Goal: Communication & Community: Answer question/provide support

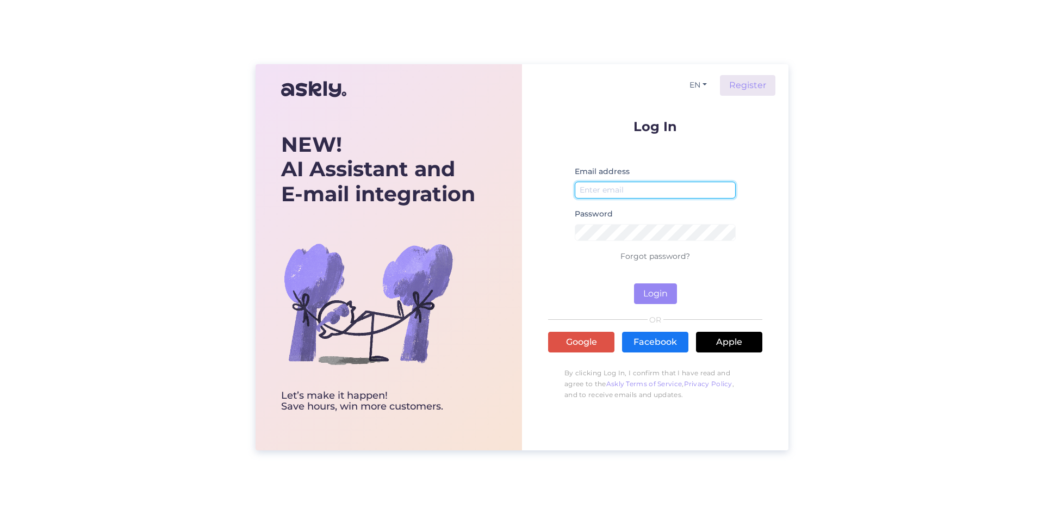
click at [675, 197] on input "email" at bounding box center [655, 190] width 161 height 17
click at [659, 190] on input "email" at bounding box center [655, 190] width 161 height 17
type input "[PERSON_NAME][EMAIL_ADDRESS][DOMAIN_NAME]"
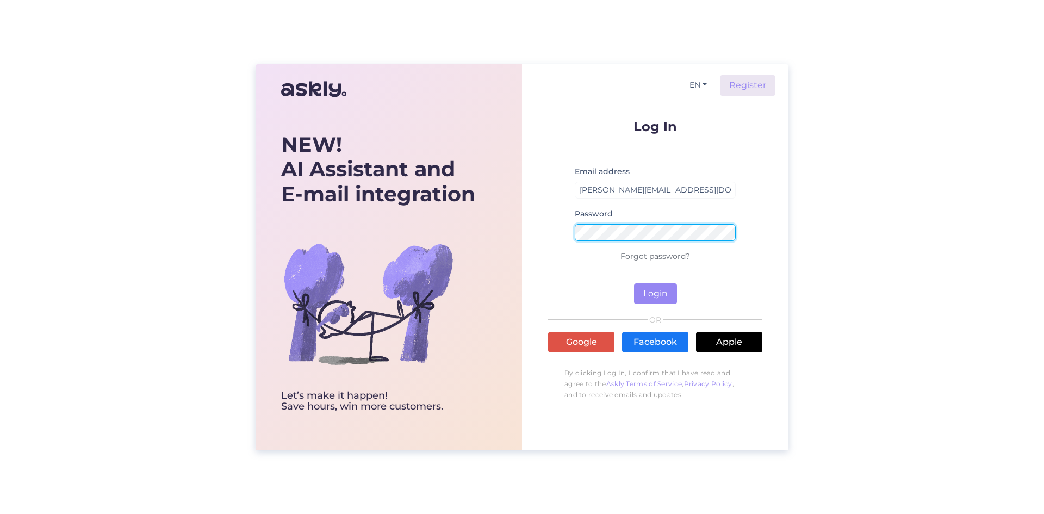
click at [634, 283] on button "Login" at bounding box center [655, 293] width 43 height 21
click at [562, 236] on form "Log In Email address [PERSON_NAME][EMAIL_ADDRESS][DOMAIN_NAME] Password Wrong p…" at bounding box center [655, 212] width 214 height 184
click at [634, 283] on button "Login" at bounding box center [655, 293] width 43 height 21
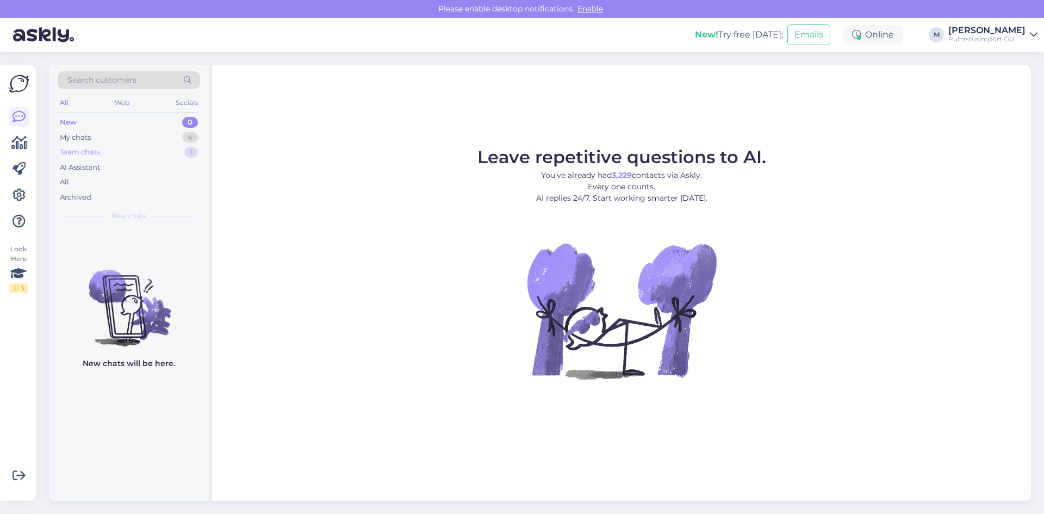
click at [86, 152] on div "Team chats" at bounding box center [80, 152] width 40 height 11
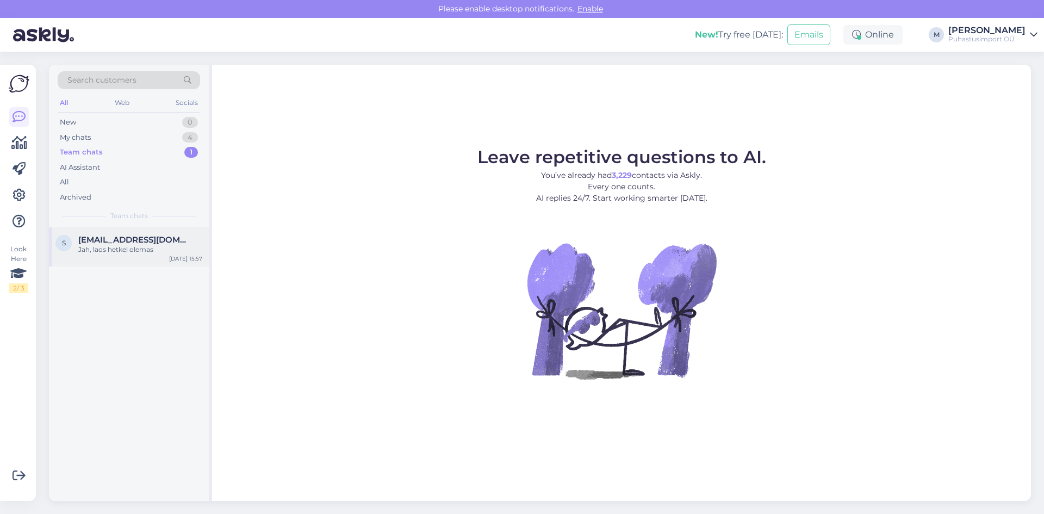
click at [135, 250] on div "Jah, laos hetkel olemas" at bounding box center [140, 250] width 124 height 10
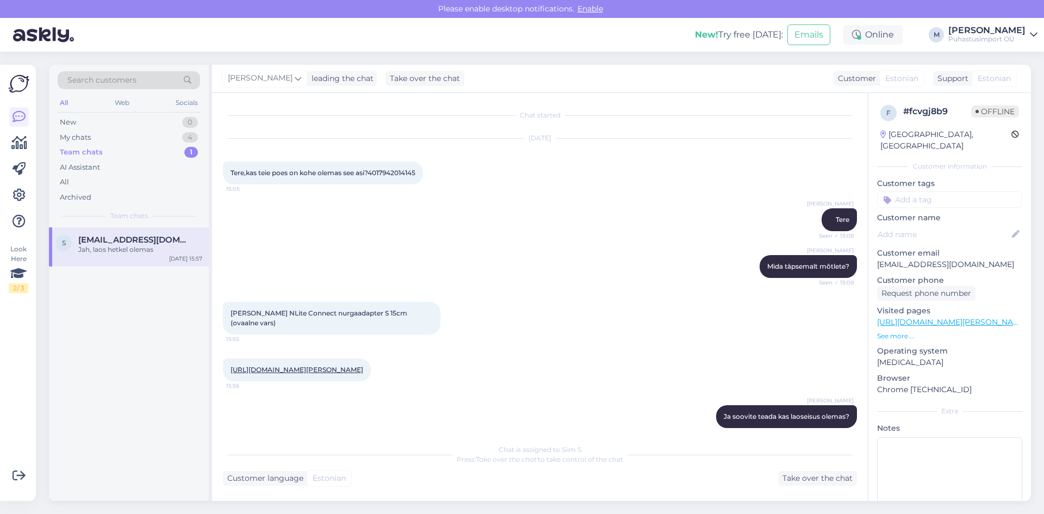
scroll to position [152, 0]
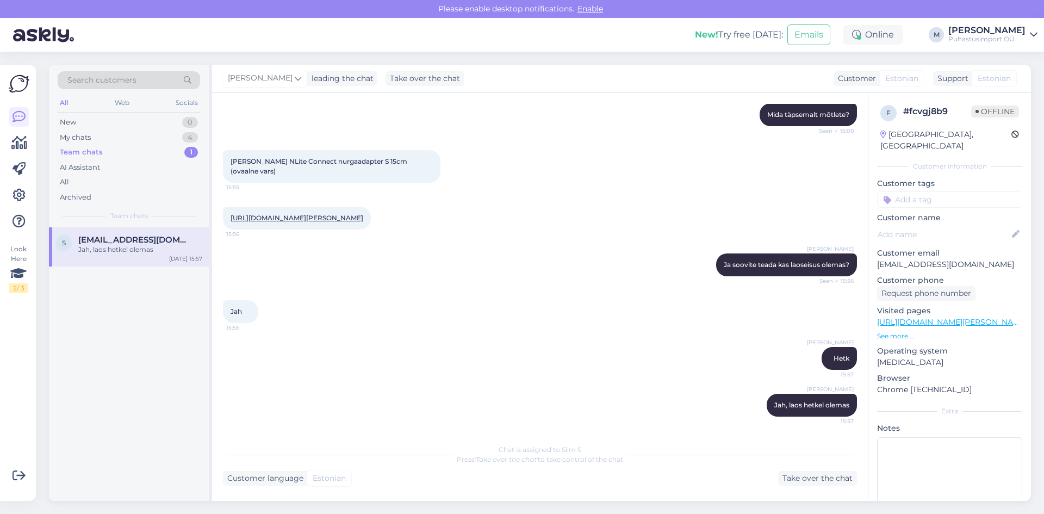
click at [88, 151] on div "Team chats" at bounding box center [81, 152] width 43 height 11
click at [87, 138] on div "My chats" at bounding box center [75, 137] width 31 height 11
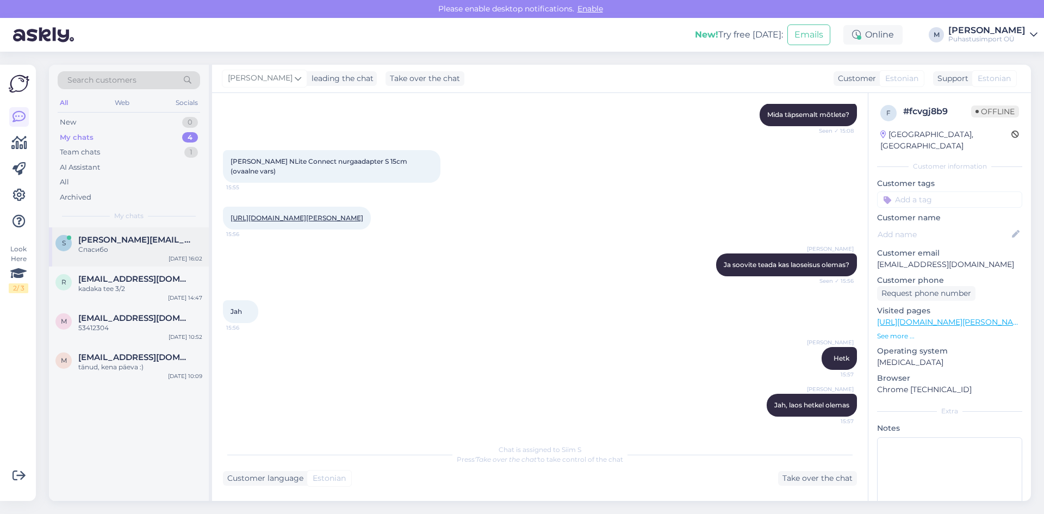
click at [129, 245] on div "Спасибо" at bounding box center [140, 250] width 124 height 10
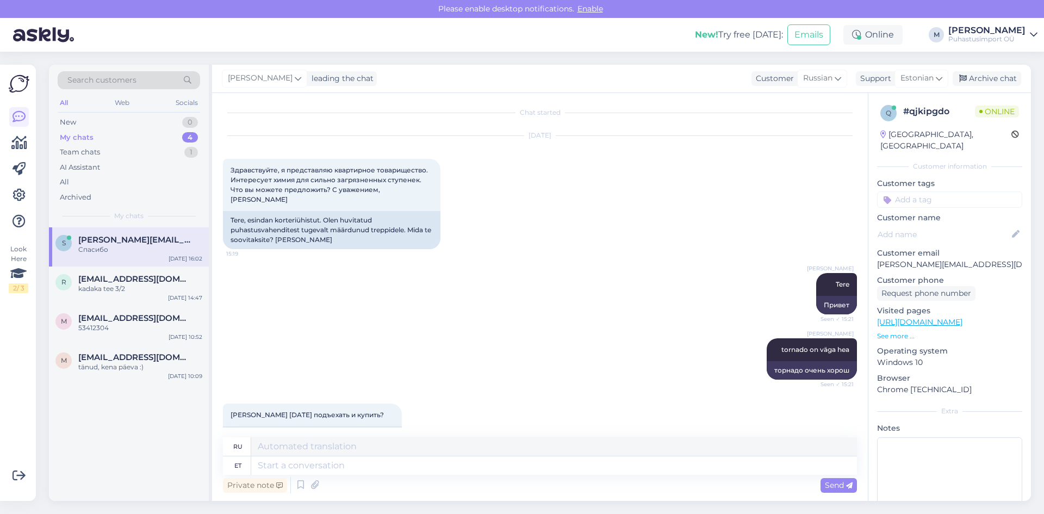
scroll to position [0, 0]
